Goal: Find specific page/section: Find specific page/section

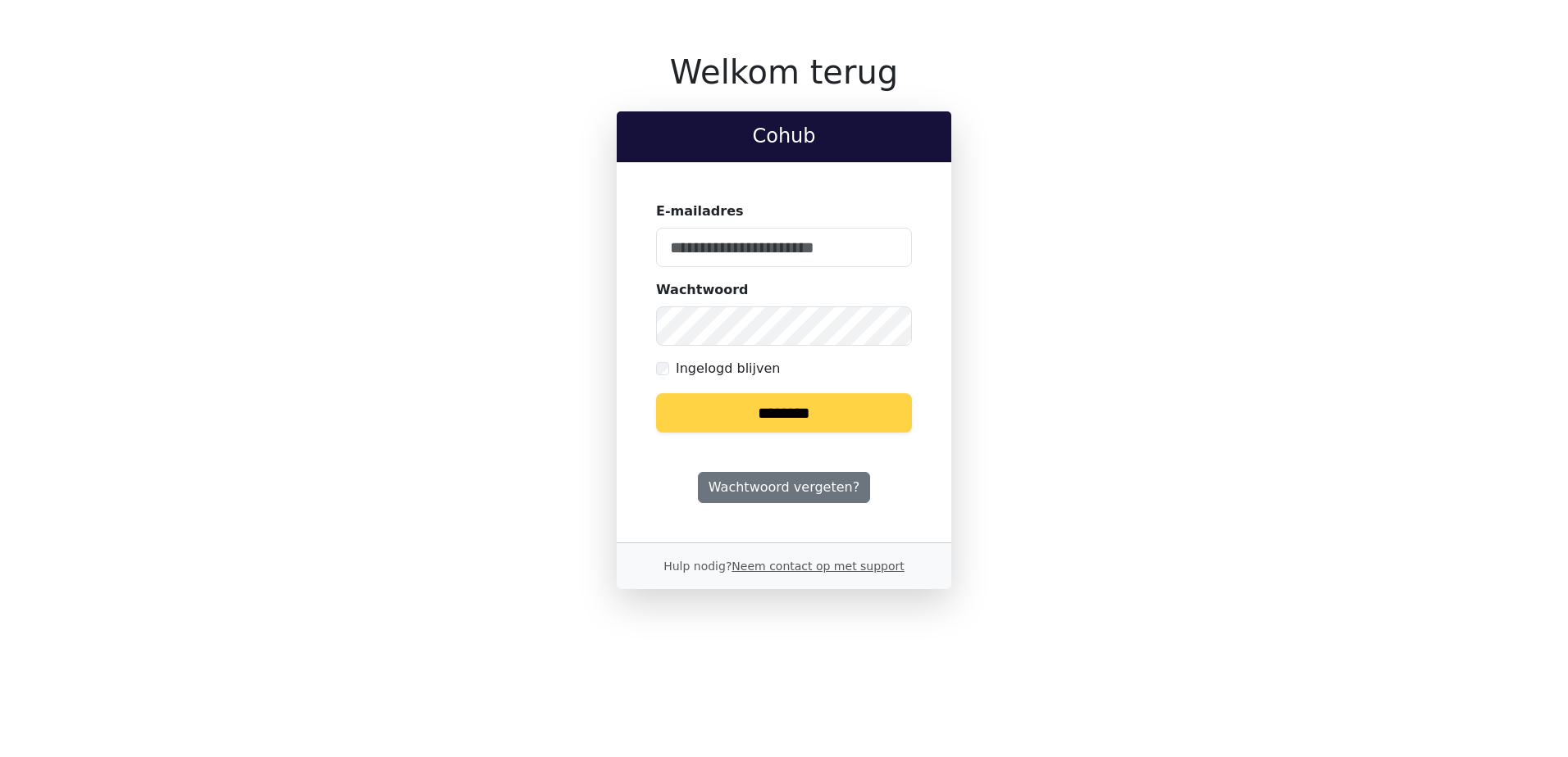
type input "**********"
click at [747, 413] on input "********" at bounding box center [784, 414] width 256 height 40
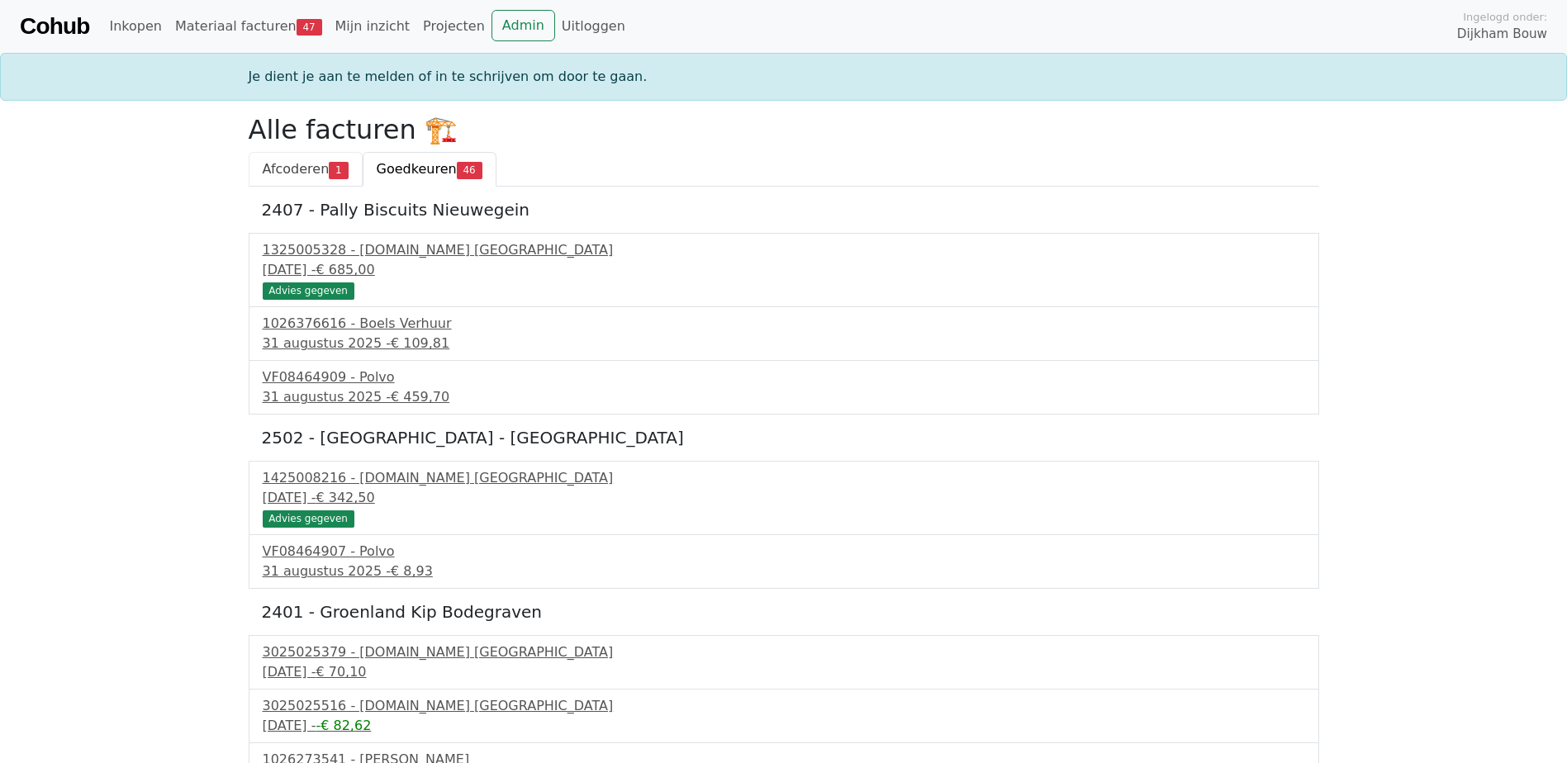
click at [285, 167] on span "Afcoderen" at bounding box center [296, 169] width 67 height 16
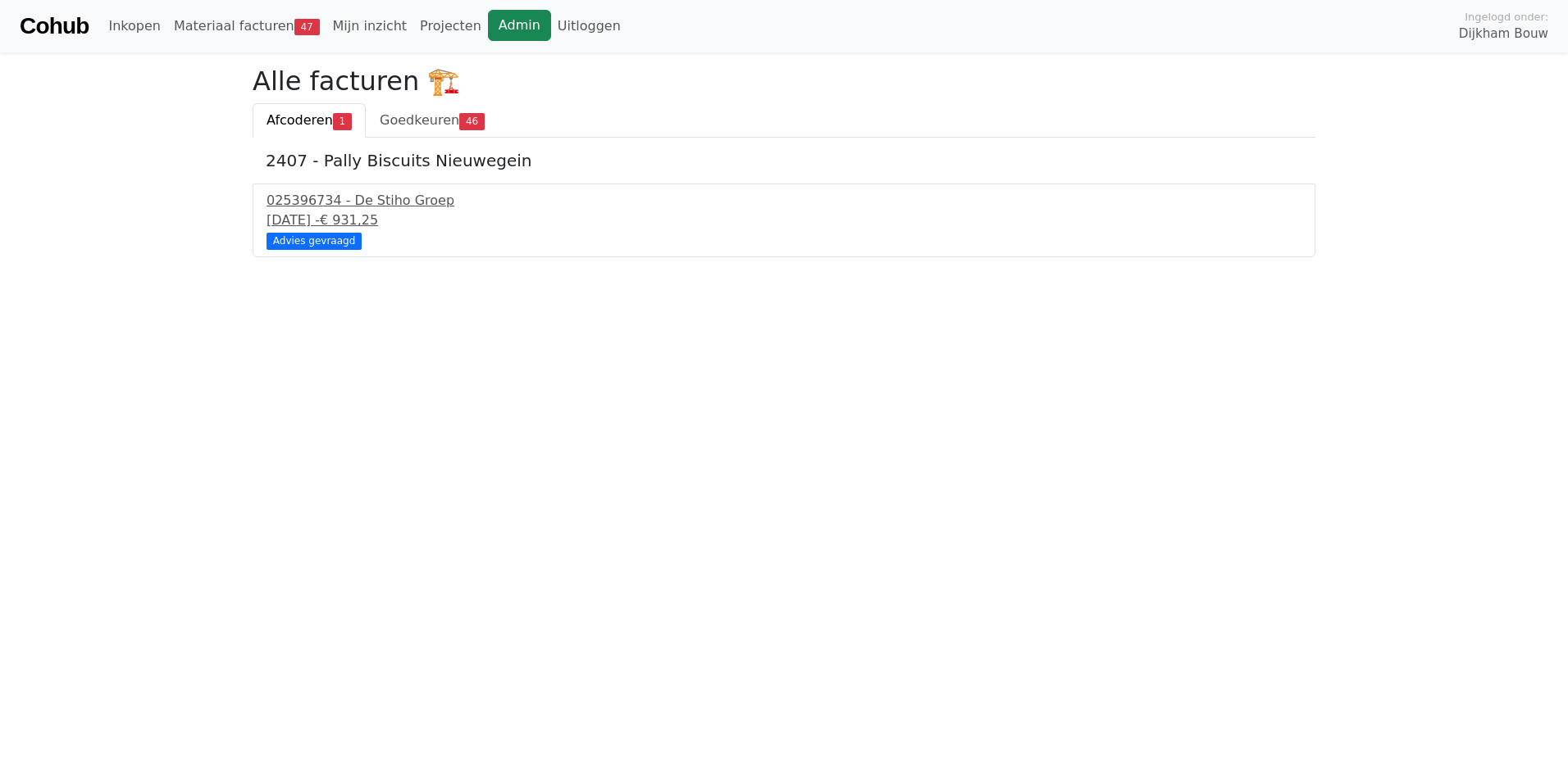
click at [488, 21] on link "Admin" at bounding box center [520, 25] width 64 height 31
